Goal: Find contact information: Find contact information

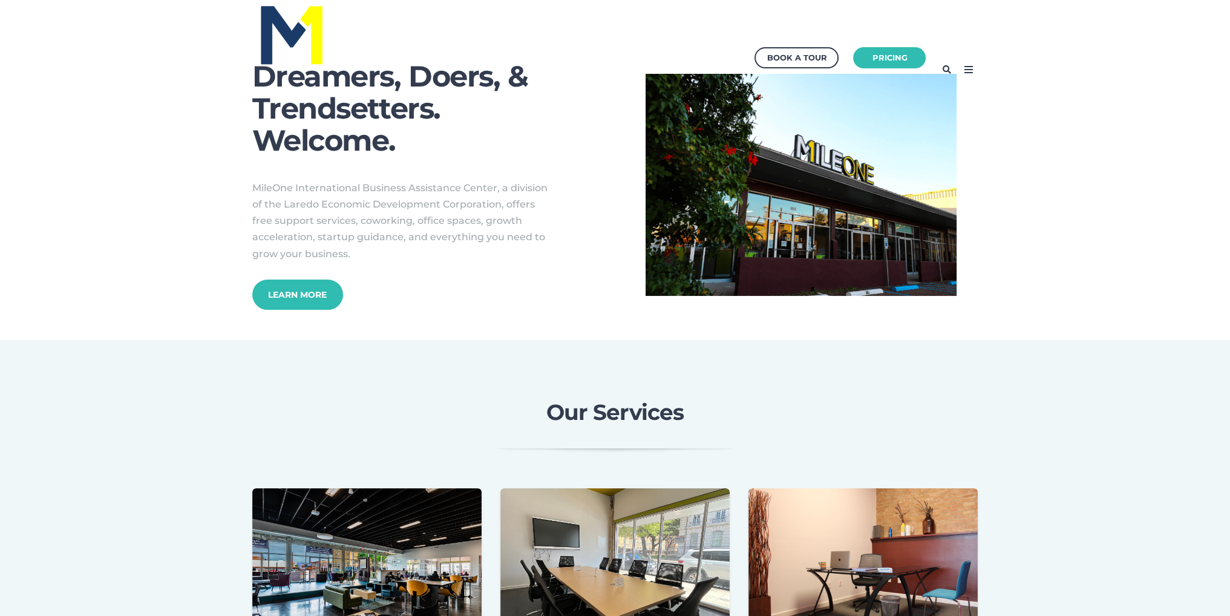
click at [978, 73] on div "Book a Tour Pricing" at bounding box center [615, 69] width 762 height 139
click at [973, 71] on icon at bounding box center [967, 69] width 19 height 19
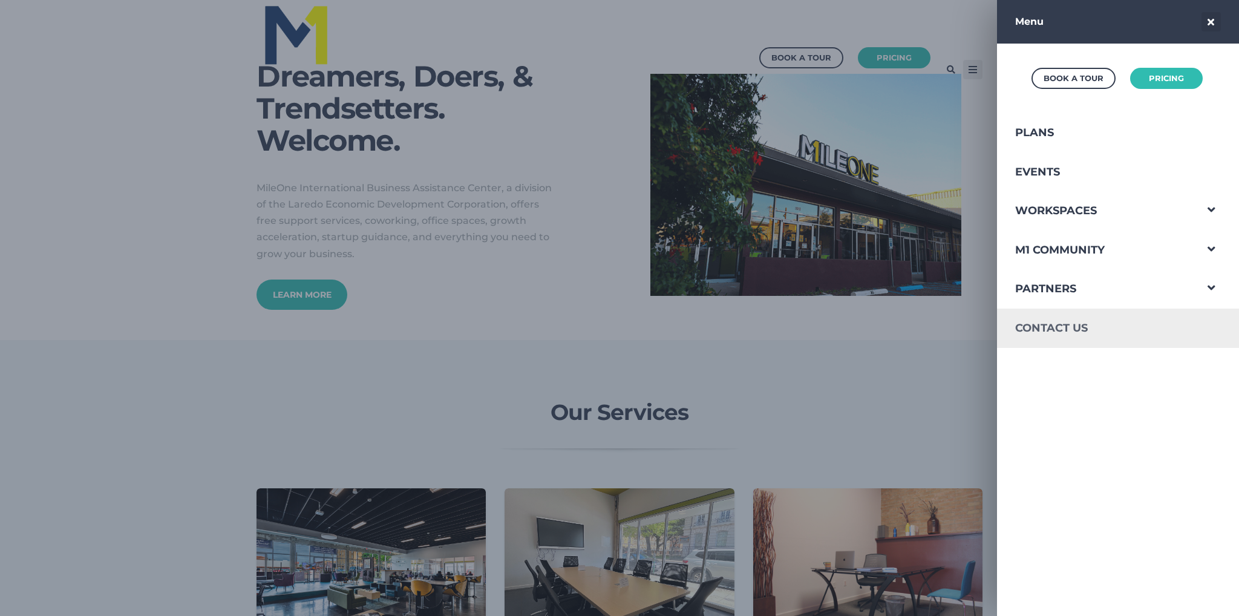
click at [1067, 333] on link "Contact Us" at bounding box center [1096, 328] width 198 height 39
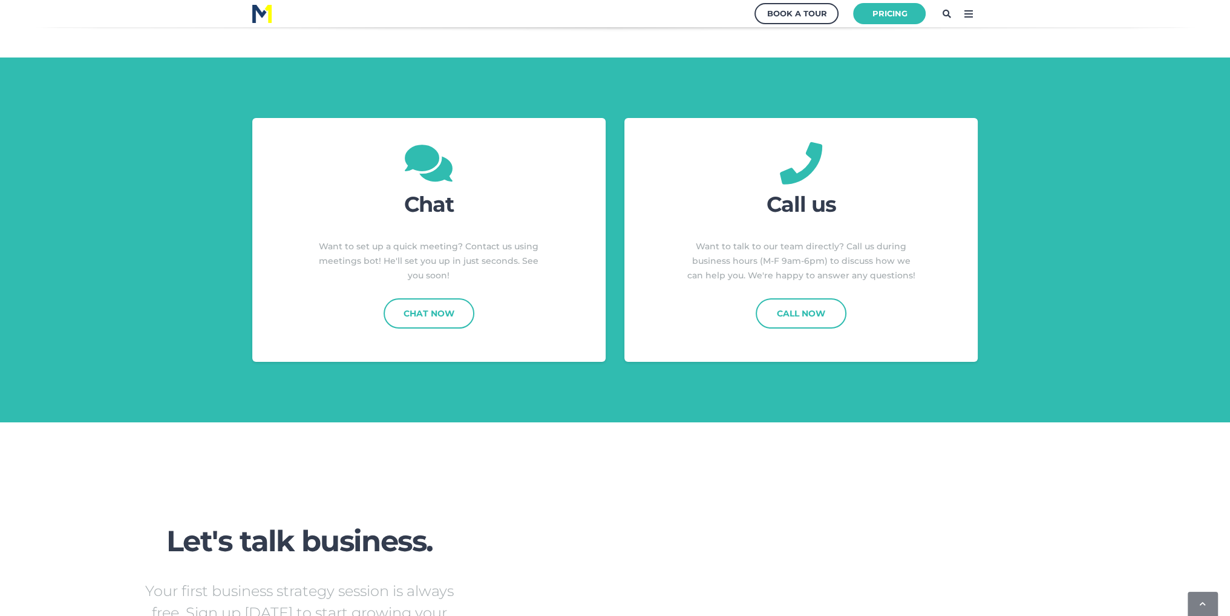
scroll to position [605, 0]
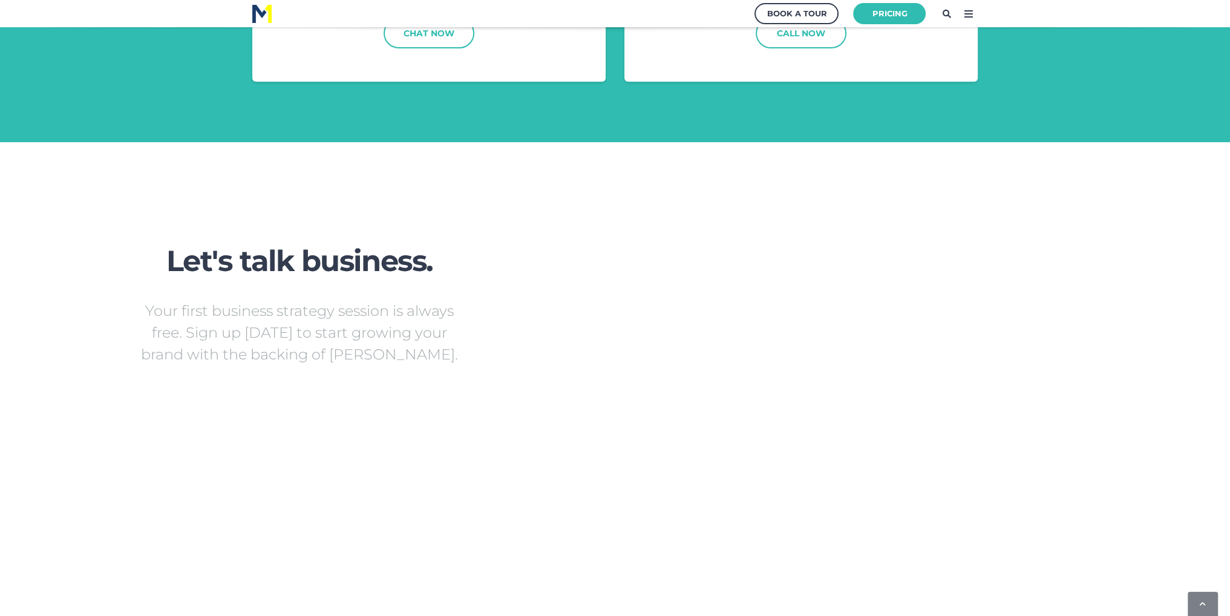
click at [675, 449] on div at bounding box center [930, 453] width 599 height 500
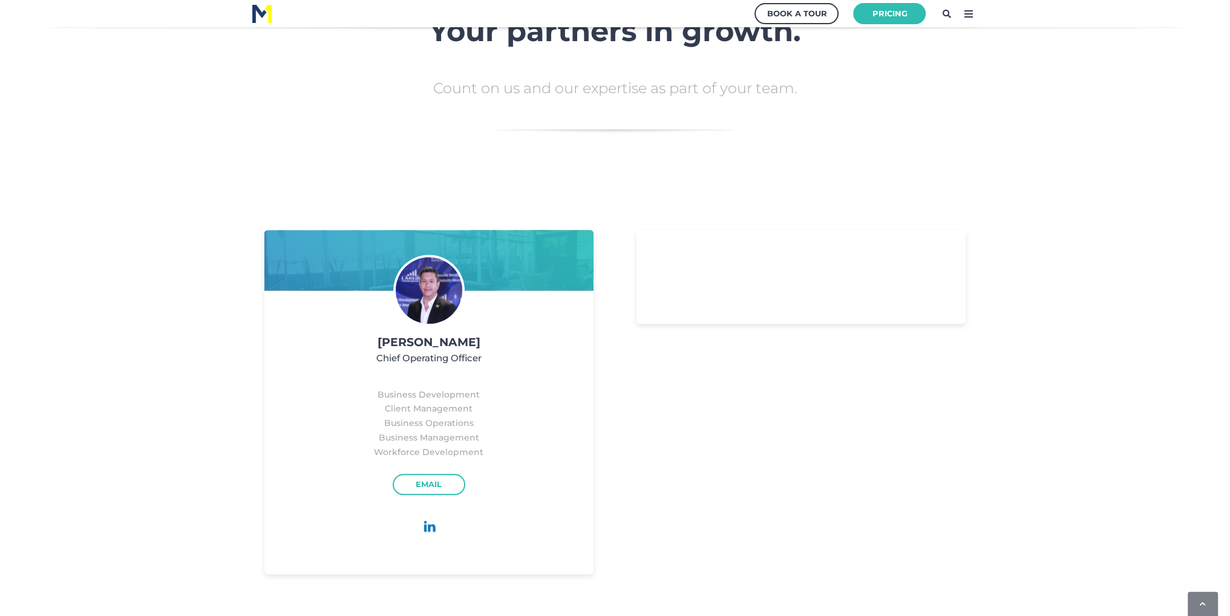
scroll to position [1452, 0]
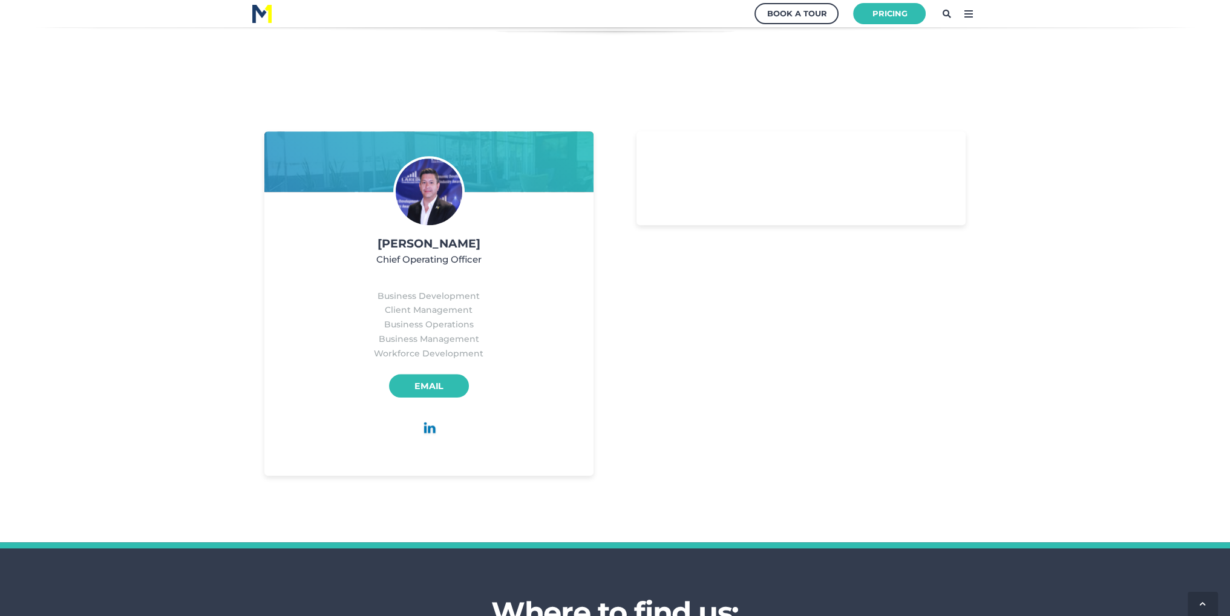
click at [445, 378] on link "Email" at bounding box center [429, 386] width 80 height 24
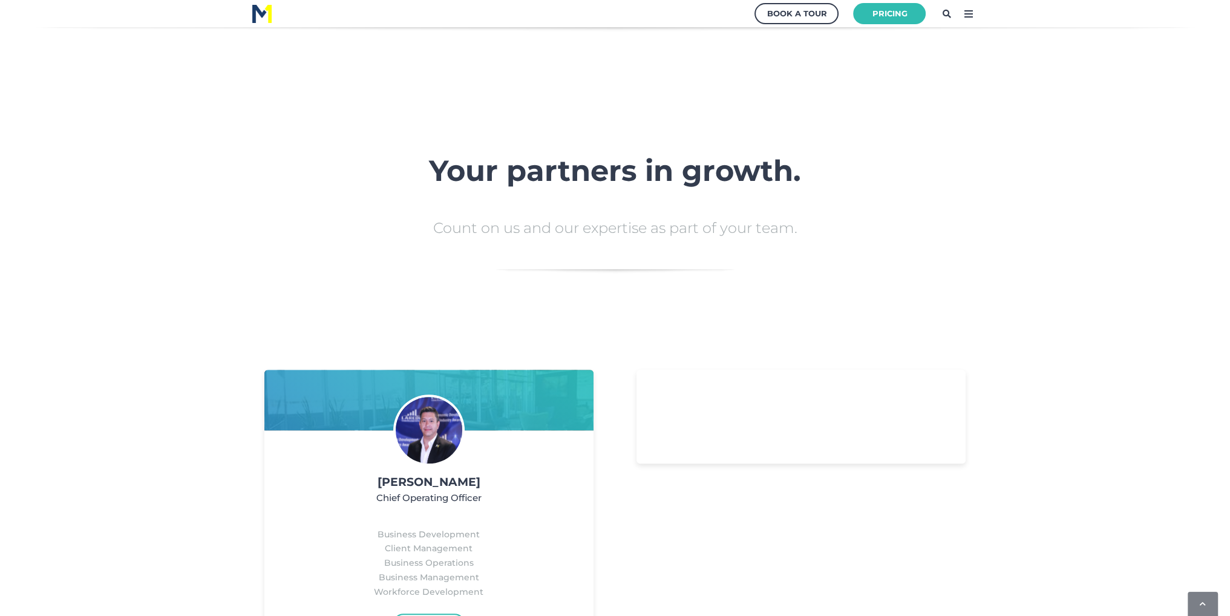
scroll to position [1452, 0]
